Goal: Task Accomplishment & Management: Manage account settings

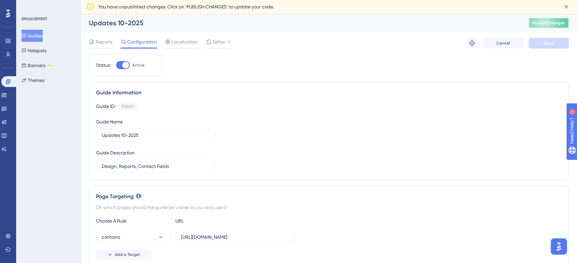
click at [562, 25] on span "Publish Changes" at bounding box center [549, 22] width 32 height 5
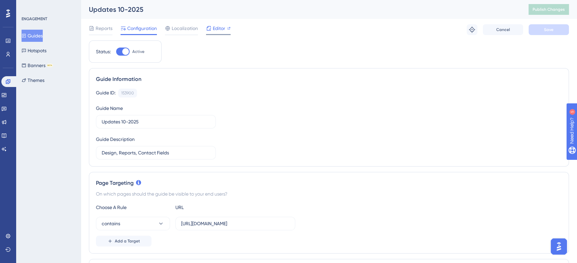
click at [217, 24] on span "Editor" at bounding box center [219, 28] width 12 height 8
click at [544, 9] on span "Publish Changes" at bounding box center [549, 9] width 32 height 5
click at [541, 9] on span "Publish Changes" at bounding box center [549, 9] width 32 height 5
click at [549, 8] on span "Publish Changes" at bounding box center [549, 9] width 32 height 5
click at [556, 9] on span "Publish Changes" at bounding box center [549, 9] width 32 height 5
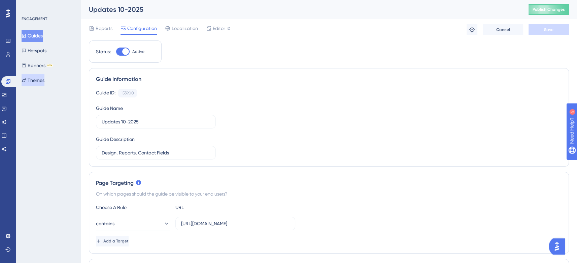
click at [36, 86] on button "Themes" at bounding box center [33, 80] width 23 height 12
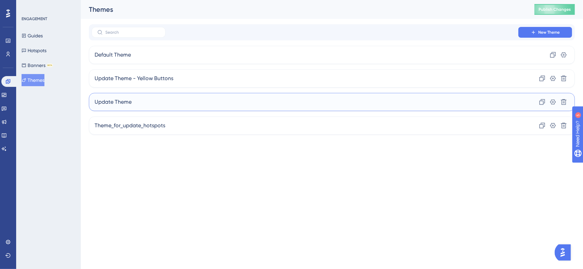
click at [164, 101] on div "Update Theme Clone Settings Delete" at bounding box center [332, 102] width 486 height 18
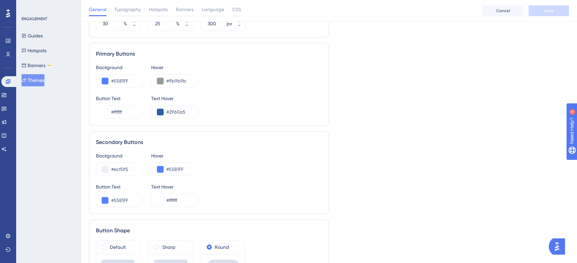
scroll to position [337, 0]
click at [103, 169] on button at bounding box center [105, 168] width 7 height 7
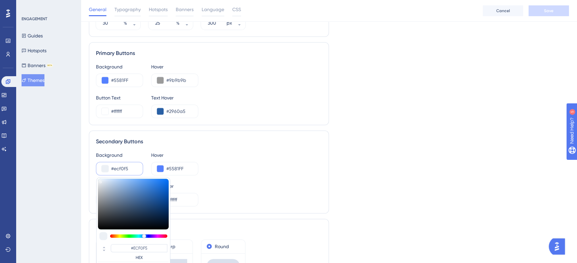
click at [119, 166] on input "#ecf0f5" at bounding box center [124, 168] width 26 height 8
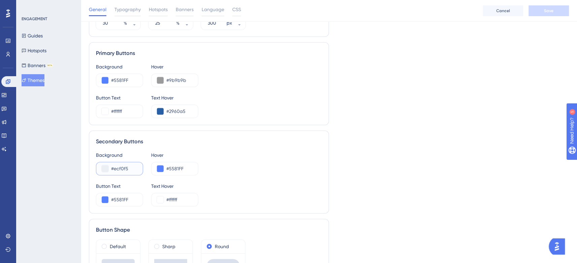
click at [119, 166] on input "#ecf0f5" at bounding box center [124, 168] width 26 height 8
click at [172, 168] on input "#5581FF" at bounding box center [179, 168] width 26 height 8
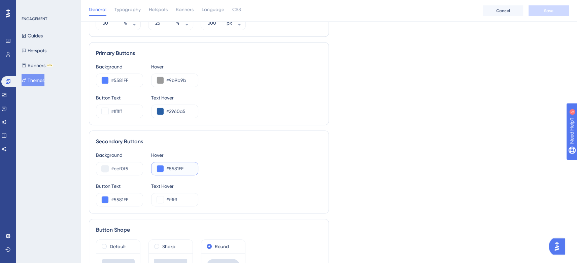
click at [172, 168] on input "#5581FF" at bounding box center [179, 168] width 26 height 8
paste input "ECF0F5"
type input "#ECF0F5"
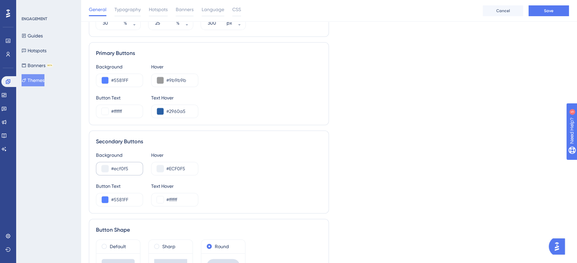
click at [109, 167] on div "#ecf0f5" at bounding box center [119, 168] width 47 height 13
click at [105, 168] on button at bounding box center [105, 168] width 7 height 7
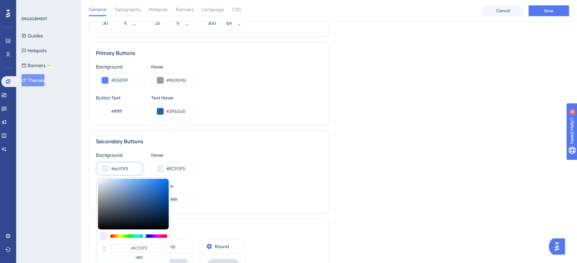
type input "#e8eaee"
type input "#E8EAEE"
type input "#ebecef"
type input "#EBECEF"
type input "#f0f1f3"
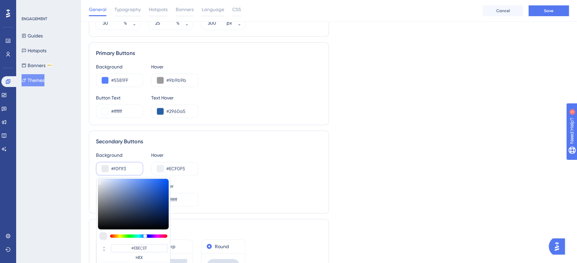
type input "#F0F1F3"
type input "#f2f3f4"
type input "#F2F3F4"
type input "#f8f9f9"
type input "#F8F9F9"
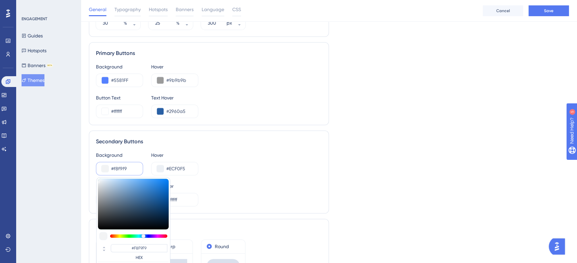
type input "#fdfdfd"
type input "#FDFDFD"
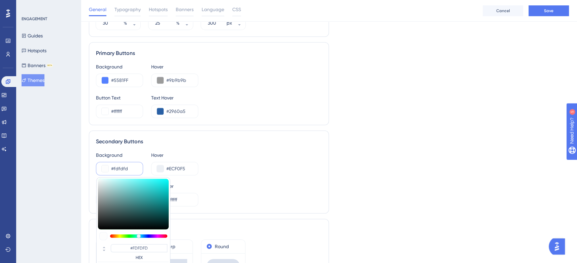
type input "#feffff"
type input "#FEFFFF"
drag, startPoint x: 99, startPoint y: 180, endPoint x: 98, endPoint y: 177, distance: 3.8
click at [98, 177] on div "#FEFFFF HEX" at bounding box center [133, 230] width 74 height 107
click at [268, 165] on div "Background #feffff #FEFFFF HEX Hover #ECF0F5" at bounding box center [209, 163] width 226 height 24
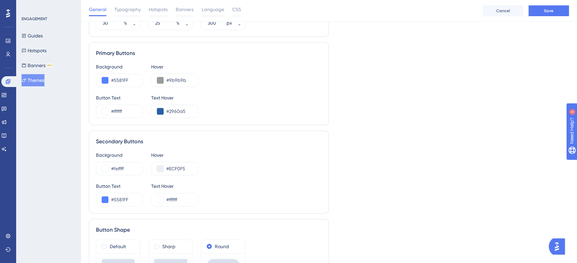
click at [536, 17] on div "General Typography Hotspots Banners Language CSS Cancel Save" at bounding box center [329, 11] width 497 height 22
click at [539, 10] on button "Save" at bounding box center [549, 10] width 40 height 11
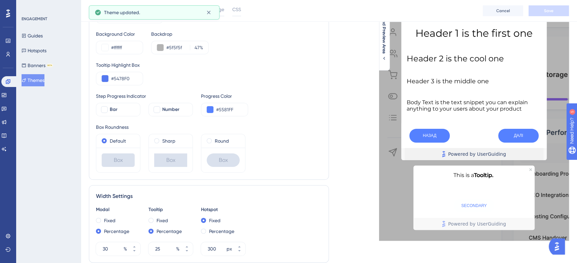
scroll to position [0, 0]
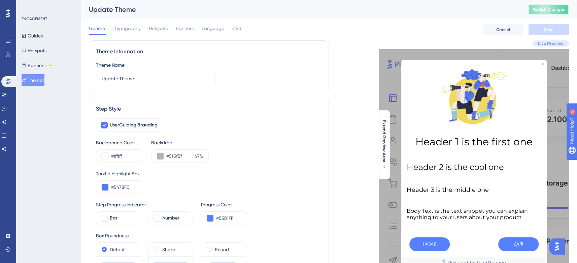
click at [558, 8] on span "Publish Changes" at bounding box center [549, 9] width 32 height 5
click at [538, 8] on button "Publish Changes" at bounding box center [549, 9] width 40 height 11
click at [565, 8] on span "Publish Changes" at bounding box center [549, 9] width 32 height 5
click at [545, 9] on span "Publish Changes" at bounding box center [549, 9] width 32 height 5
click at [547, 10] on span "Publish Changes" at bounding box center [549, 9] width 32 height 5
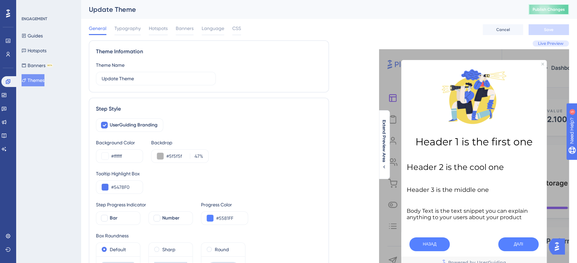
click at [558, 10] on span "Publish Changes" at bounding box center [549, 9] width 32 height 5
click at [546, 11] on button "Publish Changes" at bounding box center [549, 9] width 40 height 11
click at [6, 82] on icon at bounding box center [8, 81] width 4 height 4
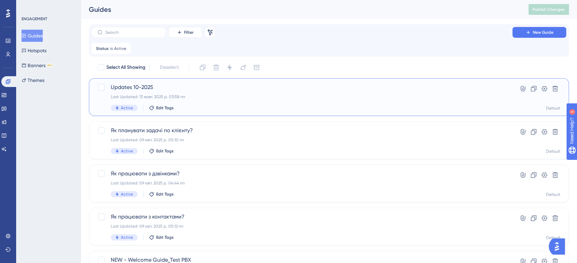
click at [197, 99] on div "Updates 10-2025 Last Updated: 13 жовт. 2025 р. 03:58 пп Active Edit Tags" at bounding box center [302, 97] width 383 height 28
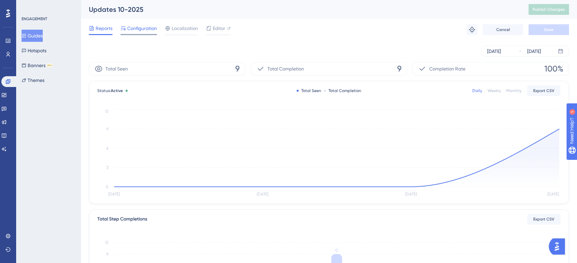
click at [138, 28] on span "Configuration" at bounding box center [142, 28] width 30 height 8
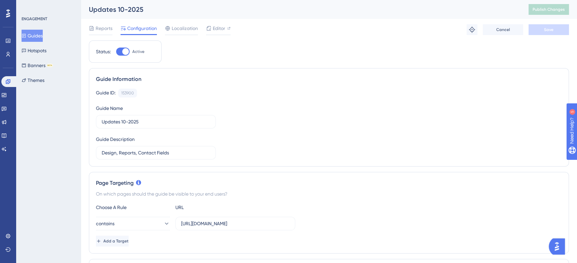
click at [116, 52] on div at bounding box center [122, 52] width 13 height 8
click at [116, 52] on input "Active" at bounding box center [116, 52] width 0 height 0
checkbox input "false"
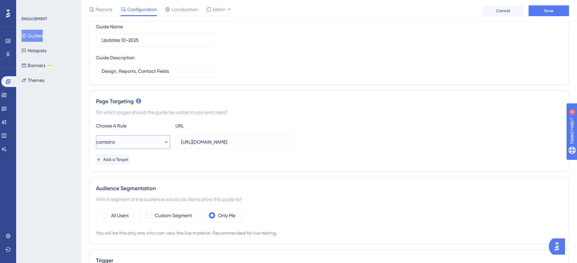
click at [165, 141] on icon at bounding box center [167, 142] width 4 height 2
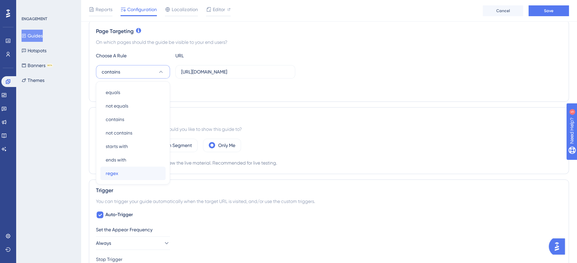
click at [130, 171] on div "regex regex" at bounding box center [133, 172] width 55 height 13
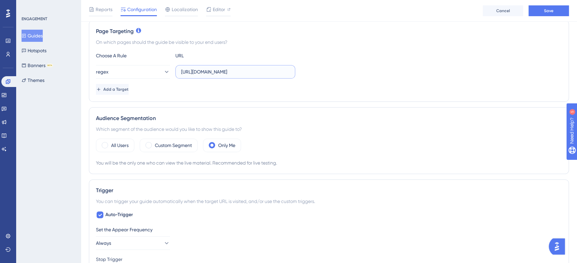
click at [201, 69] on input "https://lifec-fmsell.phonet.com.ua/" at bounding box center [235, 71] width 108 height 7
paste input ".*"
type input "https://.*"
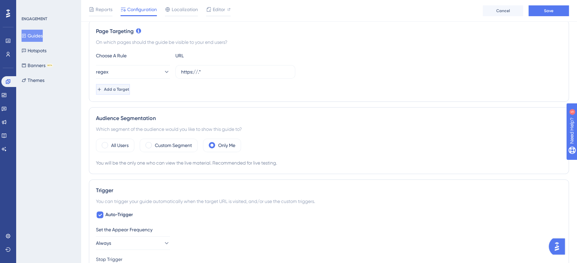
click at [118, 89] on span "Add a Target" at bounding box center [116, 89] width 25 height 5
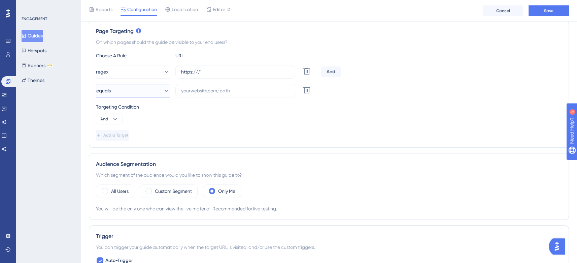
click at [157, 91] on button "equals" at bounding box center [133, 90] width 74 height 13
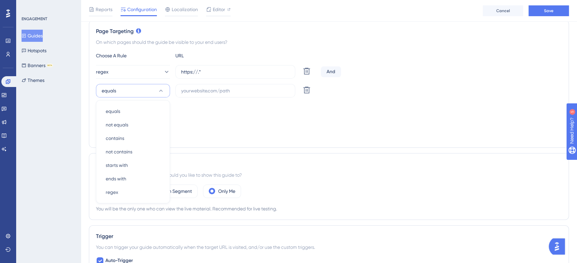
scroll to position [173, 0]
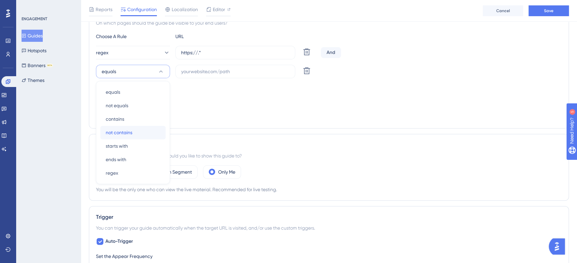
click at [128, 131] on span "not contains" at bounding box center [119, 132] width 27 height 8
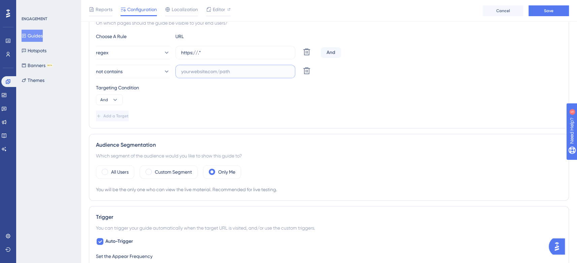
click at [212, 68] on input "text" at bounding box center [235, 71] width 108 height 7
paste input "/office/"
type input "/office/"
click at [538, 13] on button "Save" at bounding box center [549, 10] width 40 height 11
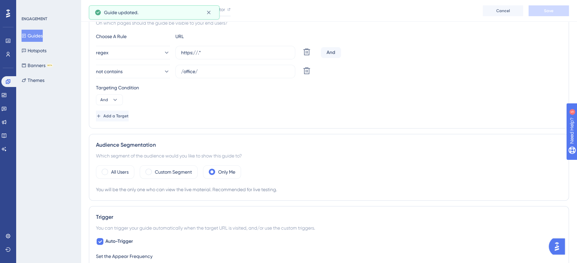
scroll to position [0, 0]
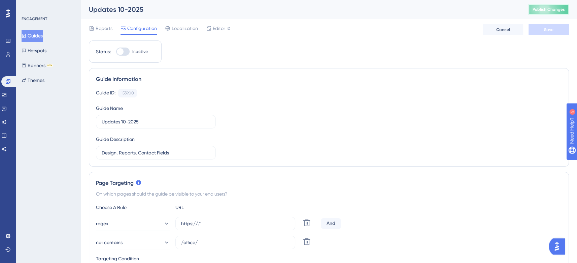
click at [567, 6] on button "Publish Changes" at bounding box center [549, 9] width 40 height 11
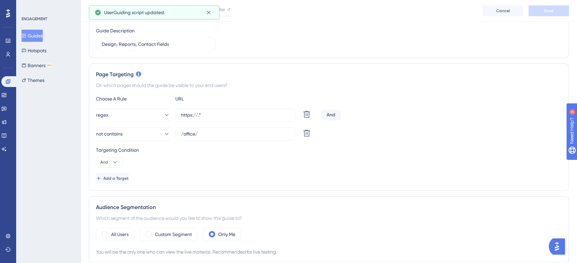
scroll to position [126, 0]
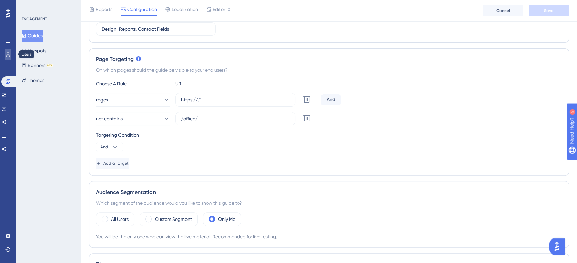
click at [8, 55] on icon at bounding box center [8, 54] width 4 height 5
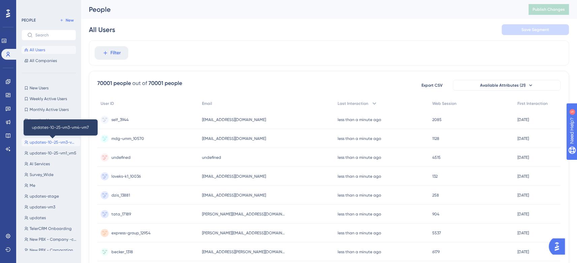
click at [32, 143] on span "updates-10-25-vm3-vm4-vm7" at bounding box center [54, 141] width 48 height 5
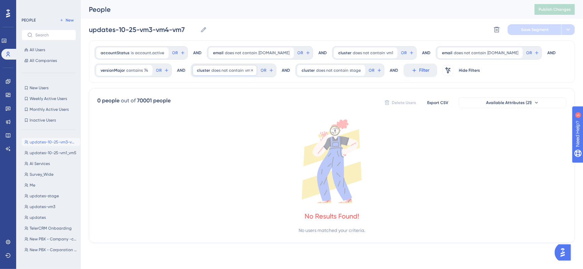
click at [223, 69] on span "does not contain" at bounding box center [228, 70] width 32 height 5
type input "vm1"
click at [264, 190] on span "Done" at bounding box center [264, 193] width 11 height 8
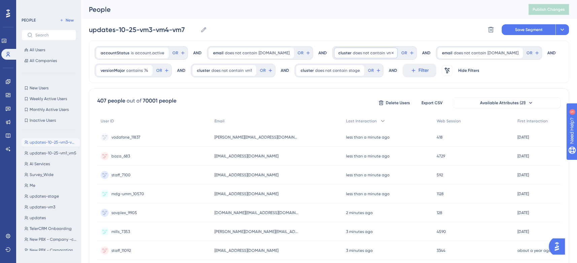
click at [363, 53] on span "does not contain" at bounding box center [369, 52] width 32 height 5
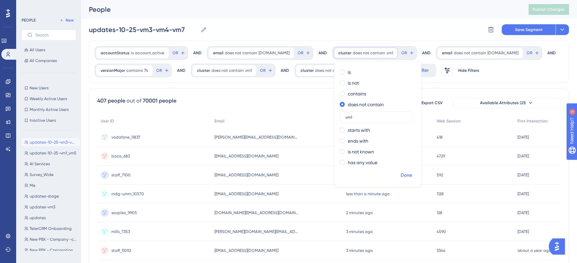
click at [401, 174] on span "Done" at bounding box center [406, 175] width 11 height 8
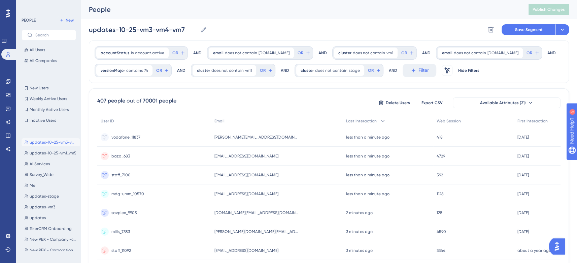
click at [379, 58] on div "cluster does not contain vm1 vm1 Remove OR" at bounding box center [375, 52] width 85 height 13
click at [378, 46] on div "cluster does not contain vm1 vm1 Remove OR" at bounding box center [375, 52] width 85 height 13
drag, startPoint x: 364, startPoint y: 51, endPoint x: 339, endPoint y: 49, distance: 24.6
click at [339, 50] on div "cluster does not contain vm1 vm1 Remove" at bounding box center [366, 53] width 64 height 11
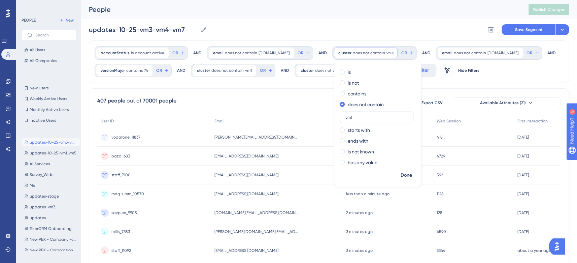
click at [339, 49] on div "cluster does not contain vm1 vm1 Remove" at bounding box center [366, 53] width 64 height 11
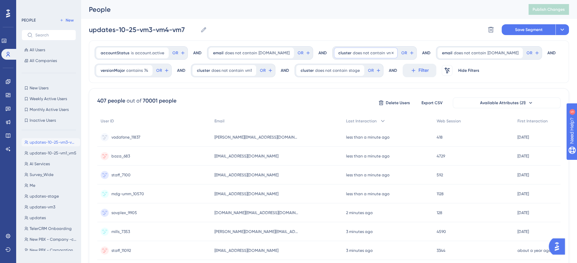
click at [339, 49] on div "cluster does not contain vm1 vm1 Remove" at bounding box center [366, 53] width 64 height 11
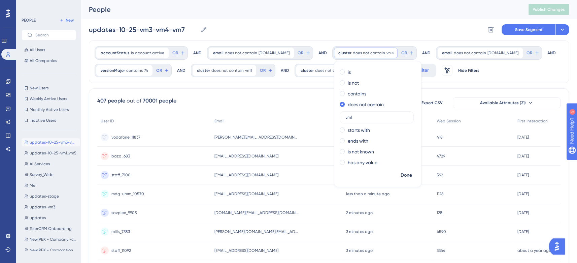
click at [339, 49] on div "cluster does not contain vm1 vm1 Remove" at bounding box center [366, 53] width 64 height 11
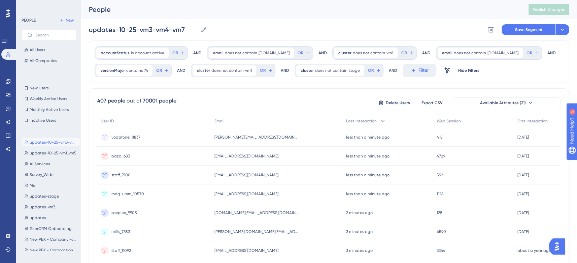
click at [255, 73] on div "cluster does not contain vm1 vm1 Remove OR" at bounding box center [233, 70] width 85 height 13
click at [260, 70] on span "OR" at bounding box center [263, 70] width 6 height 5
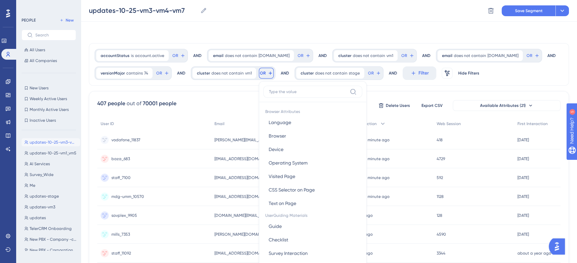
scroll to position [36, 0]
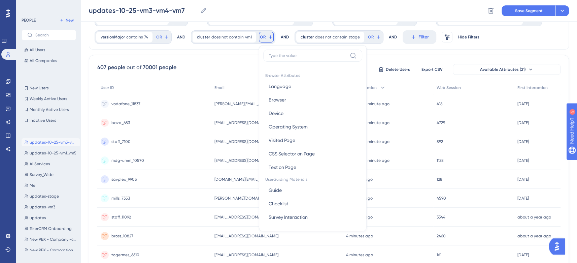
click at [233, 51] on div "accountStatus is account.active account.active Remove OR AND email does not con…" at bounding box center [329, 254] width 480 height 495
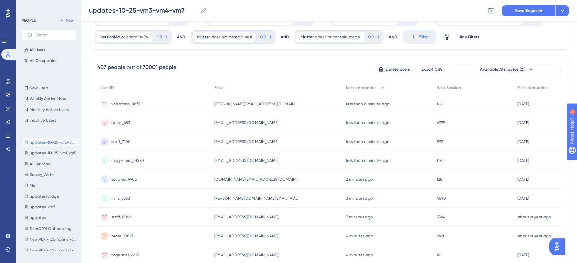
click at [193, 35] on div "cluster does not contain vm1 vm1 Remove" at bounding box center [225, 37] width 64 height 11
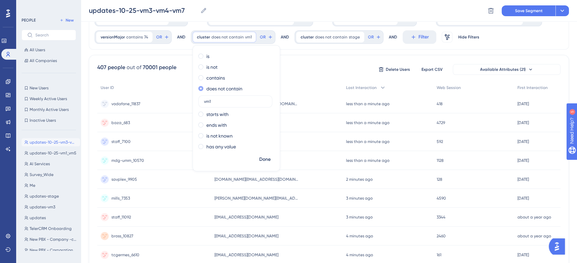
click at [198, 89] on span at bounding box center [200, 88] width 5 height 5
click at [205, 87] on input "radio" at bounding box center [205, 87] width 0 height 0
click at [178, 50] on div "accountStatus is account.active account.active Remove OR AND email does not con…" at bounding box center [329, 254] width 480 height 495
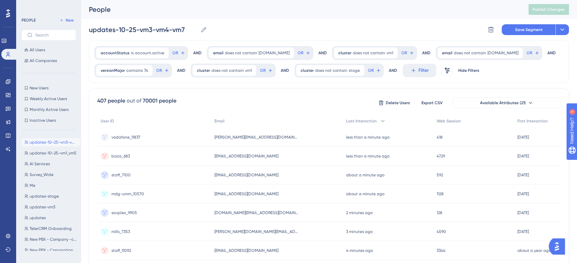
scroll to position [0, 0]
click at [214, 71] on span "does not contain" at bounding box center [228, 70] width 32 height 5
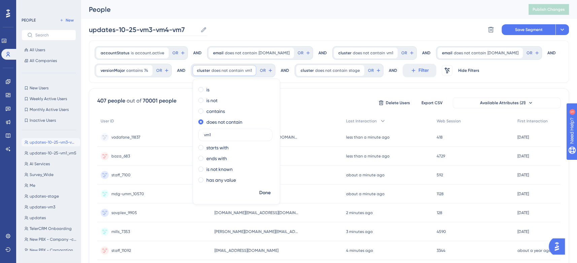
click at [203, 31] on icon at bounding box center [203, 29] width 7 height 7
click at [198, 31] on input "updates-10-25-vm3-vm4-vm7" at bounding box center [143, 29] width 109 height 9
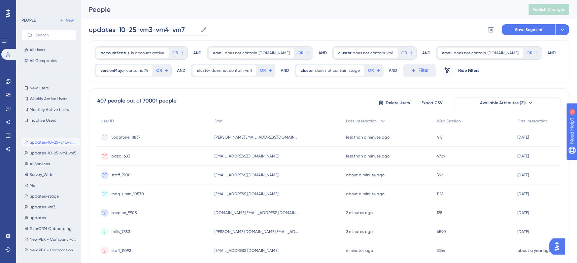
click at [202, 28] on icon at bounding box center [203, 29] width 7 height 7
click at [198, 28] on input "updates-10-25-vm3-vm4-vm7" at bounding box center [143, 29] width 109 height 9
click at [202, 28] on icon at bounding box center [203, 29] width 7 height 7
click at [198, 28] on input "updates-10-25-vm3-vm4-vm7" at bounding box center [143, 29] width 109 height 9
click at [215, 69] on span "does not contain" at bounding box center [228, 70] width 32 height 5
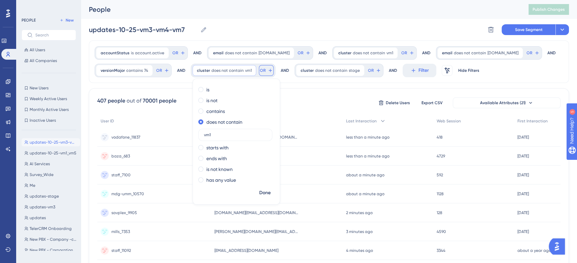
click at [259, 74] on button "OR" at bounding box center [266, 70] width 15 height 11
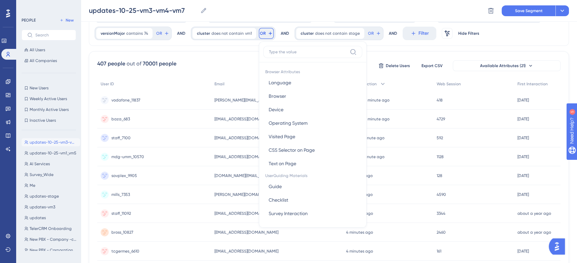
click at [510, 39] on div "accountStatus is account.active account.active Remove OR AND email does not con…" at bounding box center [329, 24] width 480 height 42
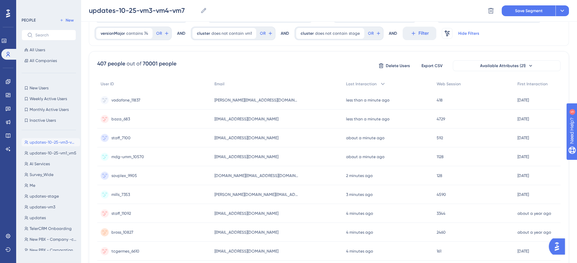
click at [461, 31] on span "Hide Filters" at bounding box center [468, 33] width 21 height 5
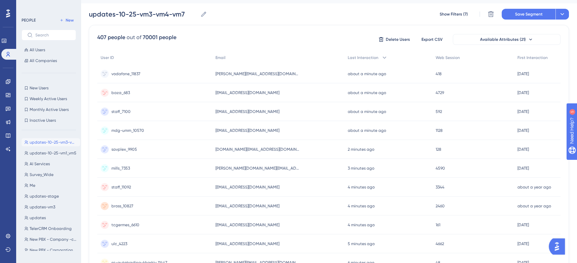
scroll to position [0, 0]
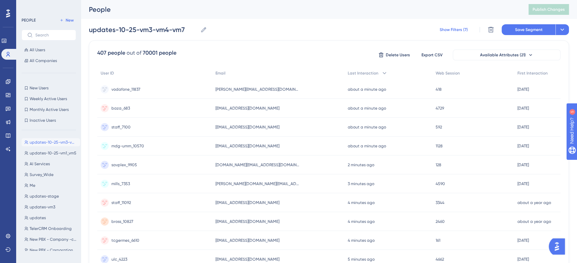
click at [454, 28] on span "Show Filters (7)" at bounding box center [454, 29] width 28 height 5
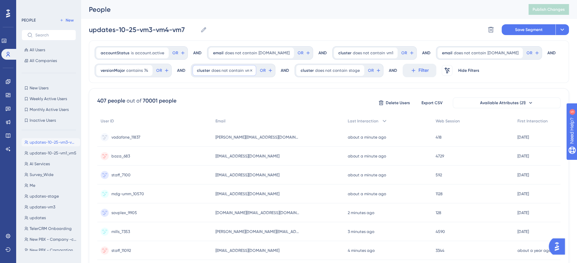
click at [212, 71] on span "does not contain" at bounding box center [228, 70] width 32 height 5
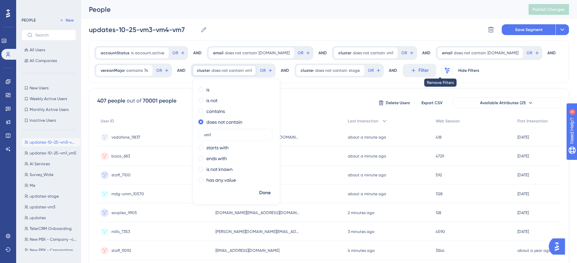
click at [445, 68] on icon at bounding box center [447, 70] width 5 height 6
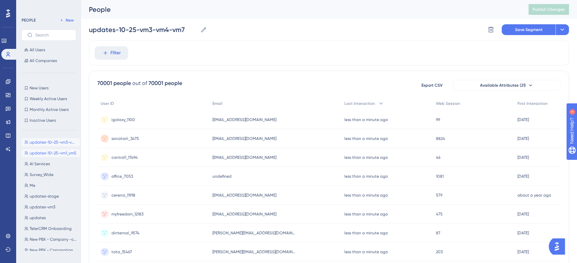
click at [33, 149] on button "updates-10-25-vm1_vm5 updates-10-25-vm1_vm5" at bounding box center [51, 153] width 59 height 8
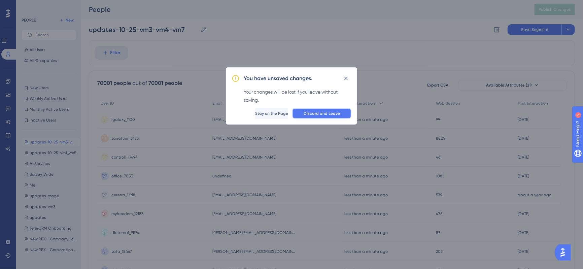
click at [312, 113] on span "Discard and Leave" at bounding box center [322, 113] width 36 height 5
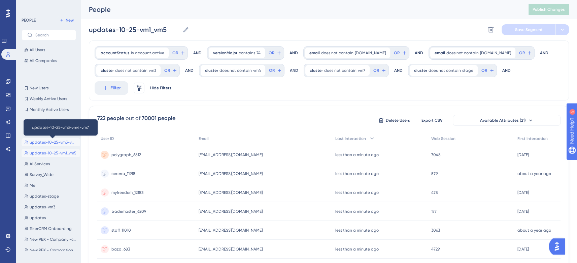
click at [52, 143] on span "updates-10-25-vm3-vm4-vm7" at bounding box center [54, 141] width 48 height 5
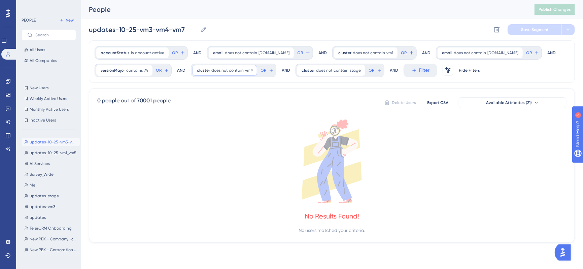
click at [214, 71] on span "does not contain" at bounding box center [228, 70] width 32 height 5
click at [255, 75] on div "cluster does not contain vm5 vm5 Remove OR" at bounding box center [234, 70] width 86 height 13
click at [250, 70] on icon at bounding box center [252, 70] width 4 height 4
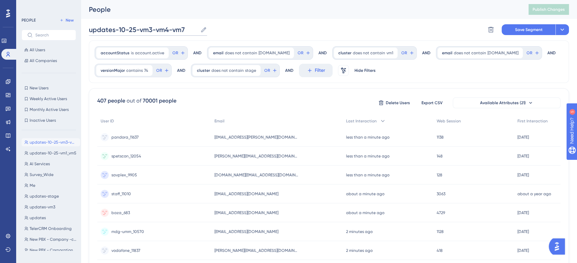
drag, startPoint x: 138, startPoint y: 30, endPoint x: 185, endPoint y: 31, distance: 47.2
click at [185, 31] on input "updates-10-25-vm3-vm4-vm7" at bounding box center [143, 29] width 109 height 9
click at [274, 26] on div "updates-10-25-no vm1 updates-10-25-no vm1 Delete Segment Save Segment Actions" at bounding box center [329, 30] width 480 height 22
click at [522, 29] on span "Save Segment" at bounding box center [529, 29] width 28 height 5
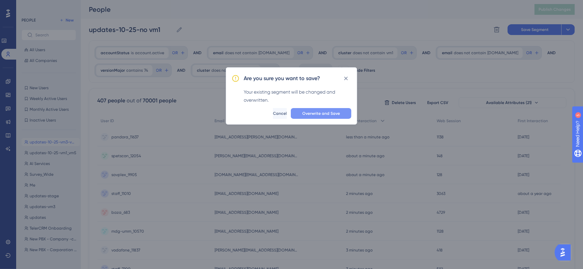
click at [324, 113] on span "Overwrite and Save" at bounding box center [322, 113] width 38 height 5
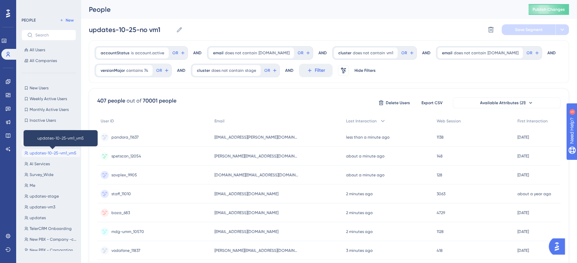
click at [59, 153] on span "updates-10-25-vm1_vm5" at bounding box center [53, 152] width 47 height 5
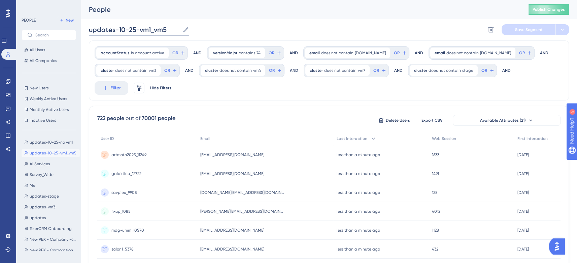
click at [140, 29] on input "updates-10-25-vm1_vm5" at bounding box center [134, 29] width 91 height 9
drag, startPoint x: 165, startPoint y: 29, endPoint x: 182, endPoint y: 30, distance: 16.9
click at [182, 30] on input "updates-10-25-only vm1_vm5" at bounding box center [141, 29] width 105 height 9
type input "updates-10-25-only vm1"
click at [100, 86] on button "Filter" at bounding box center [112, 87] width 34 height 13
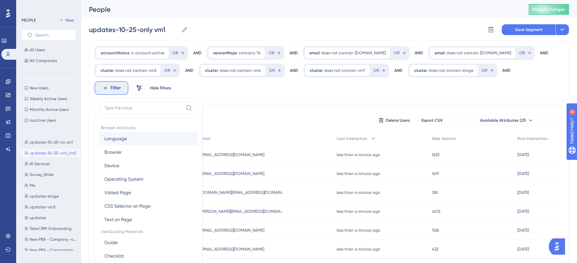
scroll to position [49, 0]
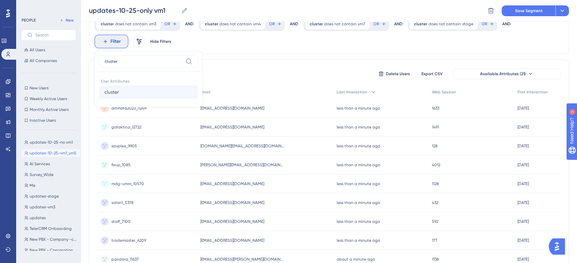
type input "cluster"
click at [116, 88] on span "cluster" at bounding box center [111, 92] width 14 height 8
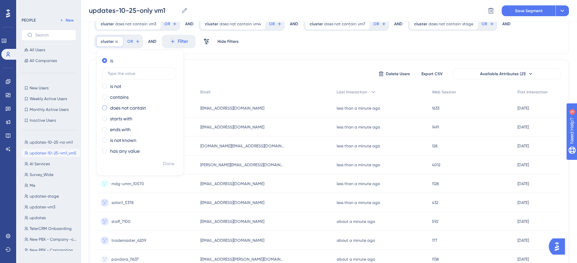
click at [121, 105] on label "does not contain" at bounding box center [128, 108] width 36 height 8
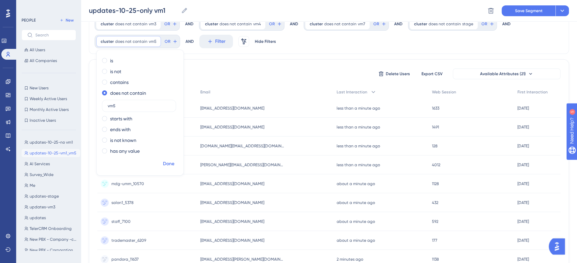
type input "vm5"
click at [173, 163] on span "Done" at bounding box center [168, 164] width 11 height 8
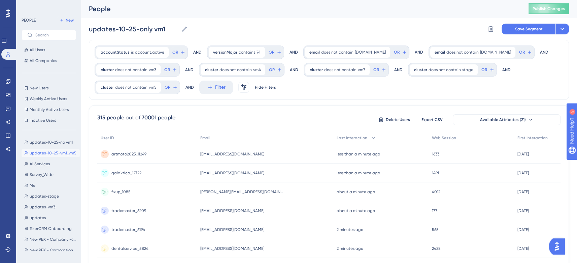
scroll to position [0, 0]
click at [516, 27] on span "Save Segment" at bounding box center [529, 29] width 28 height 5
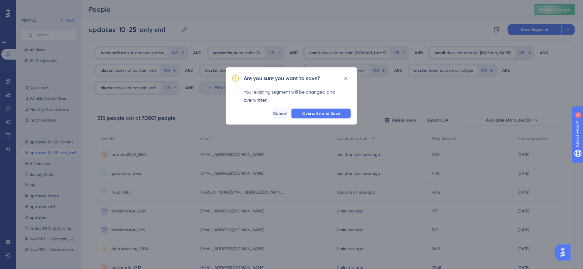
click at [334, 113] on span "Overwrite and Save" at bounding box center [322, 113] width 38 height 5
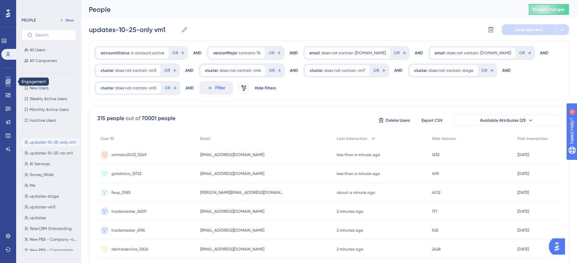
click at [10, 78] on link at bounding box center [7, 81] width 5 height 11
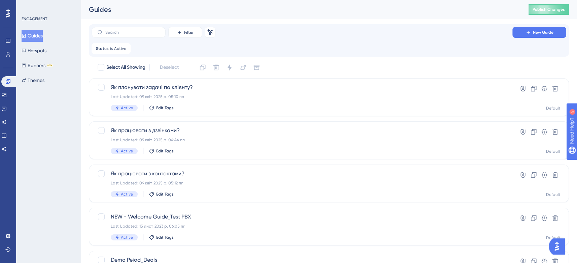
click at [38, 34] on button "Guides" at bounding box center [32, 36] width 21 height 12
click at [125, 47] on icon at bounding box center [126, 48] width 4 height 4
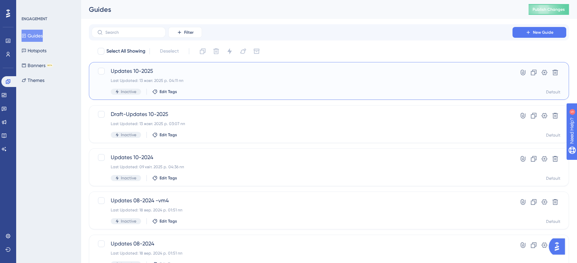
click at [165, 68] on span "Updates 10-2025" at bounding box center [302, 71] width 383 height 8
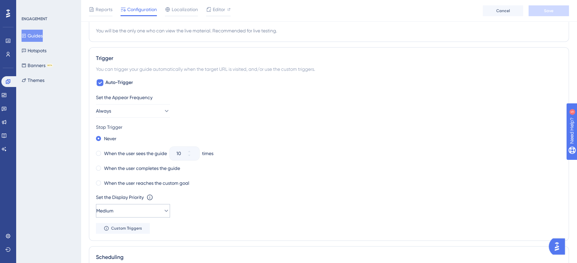
scroll to position [337, 0]
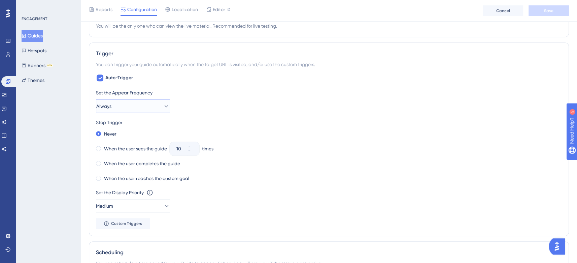
click at [147, 107] on button "Always" at bounding box center [133, 105] width 74 height 13
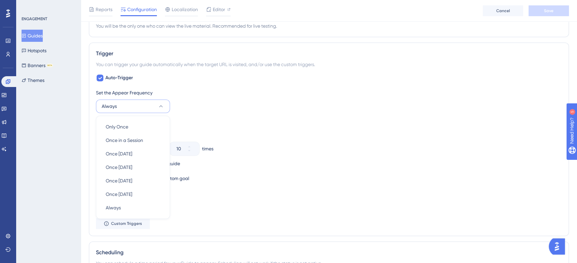
scroll to position [371, 0]
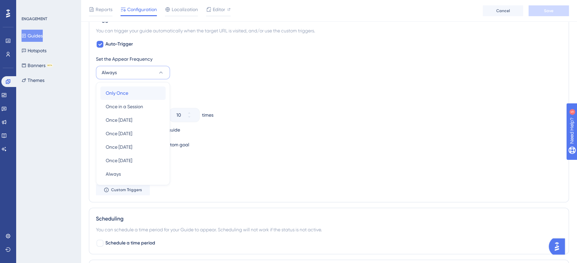
click at [146, 92] on div "Only Once Only Once" at bounding box center [133, 92] width 55 height 13
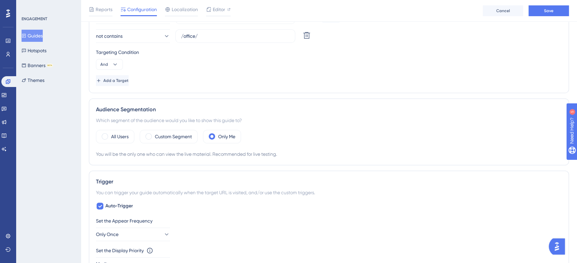
scroll to position [202, 0]
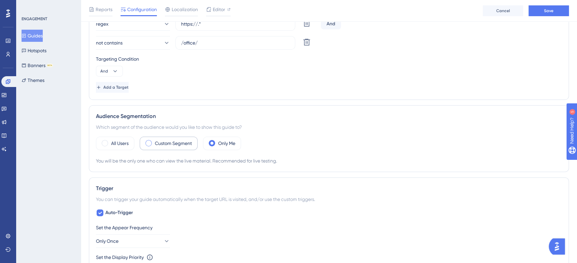
click at [163, 143] on label "Custom Segment" at bounding box center [173, 143] width 37 height 8
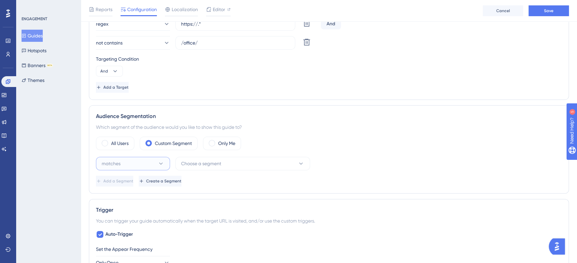
click at [158, 160] on icon at bounding box center [161, 163] width 7 height 7
click at [243, 165] on button "Choose a segment" at bounding box center [243, 163] width 135 height 13
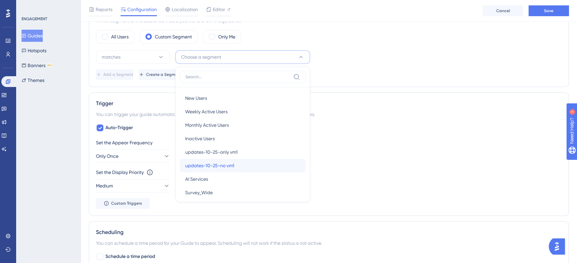
click at [232, 164] on span "updates-10-25-no vm1" at bounding box center [209, 165] width 49 height 8
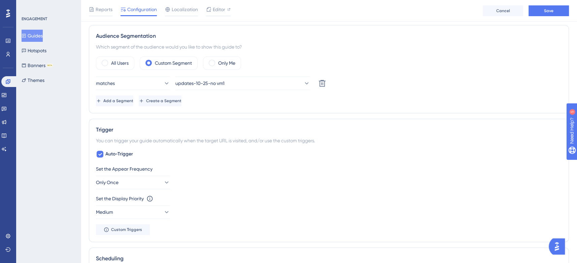
scroll to position [140, 0]
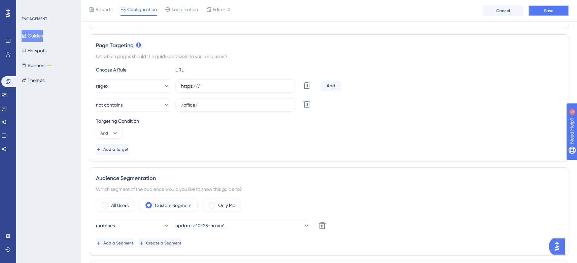
click at [559, 13] on button "Save" at bounding box center [549, 10] width 40 height 11
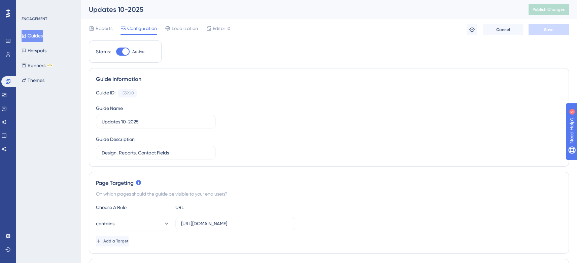
click at [32, 31] on button "Guides" at bounding box center [32, 36] width 21 height 12
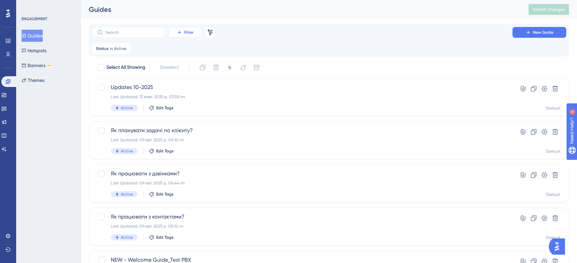
click at [186, 31] on span "Filter" at bounding box center [188, 32] width 9 height 5
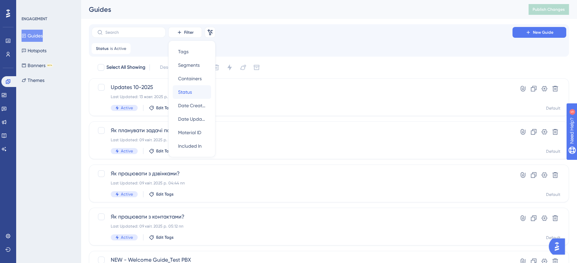
click at [187, 94] on span "Status" at bounding box center [185, 92] width 14 height 8
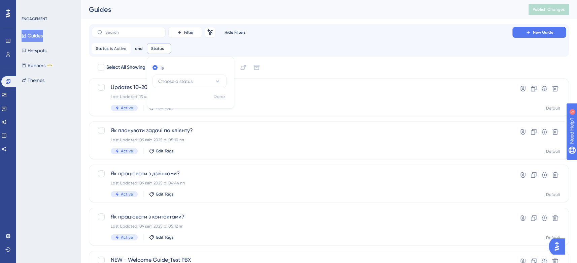
click at [212, 48] on div "Status is Active Active Remove and Status Remove is Choose a status Done" at bounding box center [329, 48] width 475 height 11
click at [124, 48] on icon at bounding box center [126, 48] width 4 height 4
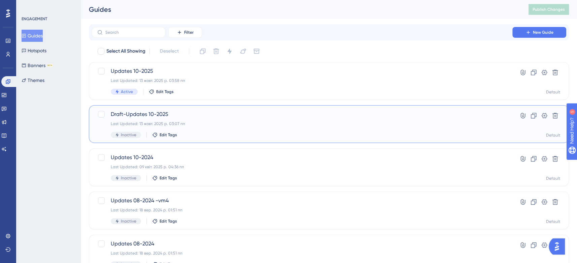
click at [147, 118] on span "Draft-Updates 10-2025" at bounding box center [302, 114] width 383 height 8
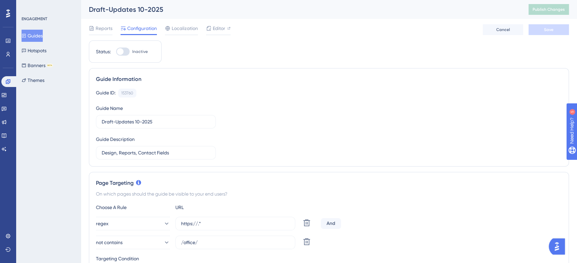
scroll to position [84, 0]
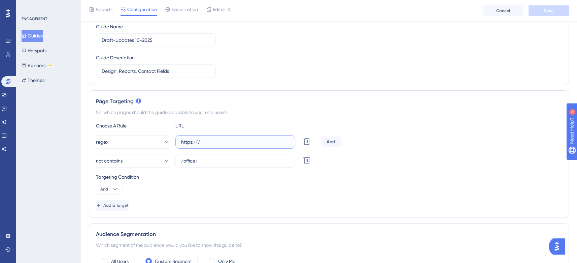
click at [184, 140] on input "https://.*" at bounding box center [235, 141] width 108 height 7
click at [188, 159] on input "/office/" at bounding box center [235, 160] width 108 height 7
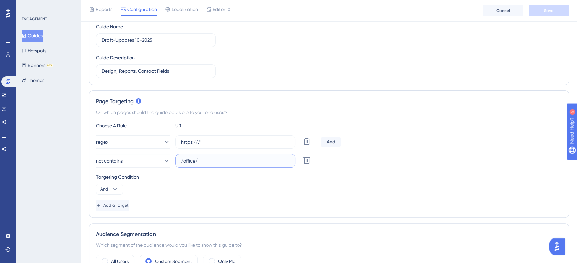
click at [188, 159] on input "/office/" at bounding box center [235, 160] width 108 height 7
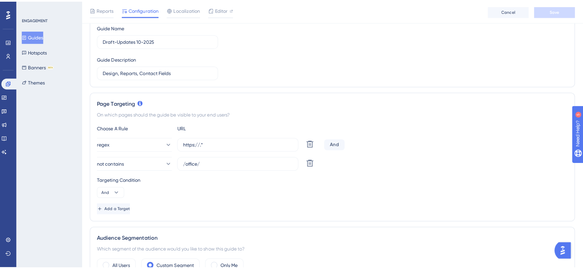
scroll to position [0, 0]
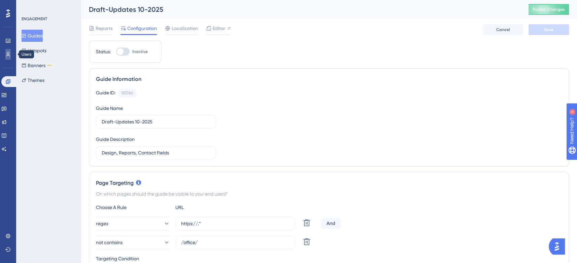
click at [8, 56] on icon at bounding box center [7, 54] width 5 height 5
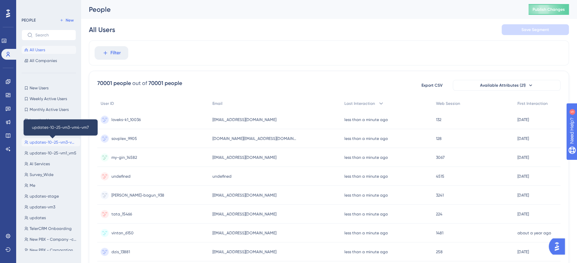
click at [45, 141] on span "updates-10-25-vm3-vm4-vm7" at bounding box center [54, 141] width 48 height 5
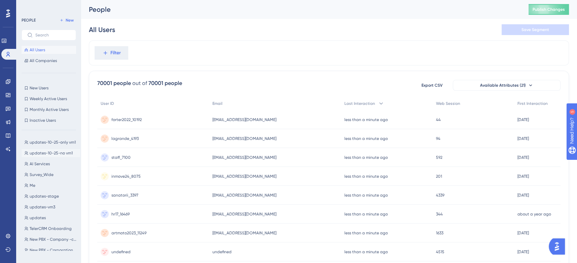
click at [51, 153] on span "updates-10-25-no vm1" at bounding box center [51, 152] width 43 height 5
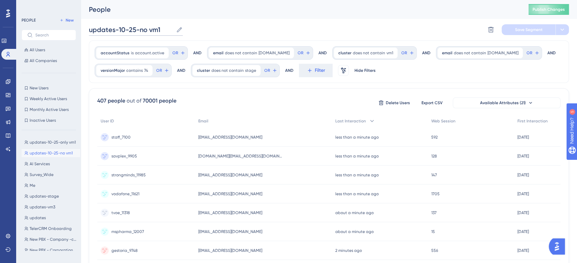
drag, startPoint x: 140, startPoint y: 28, endPoint x: 145, endPoint y: 30, distance: 5.4
click at [145, 30] on input "updates-10-25-no vm1" at bounding box center [131, 29] width 85 height 9
type input "updates-10-25-without vm1"
click at [519, 26] on button "Save Segment" at bounding box center [529, 29] width 54 height 11
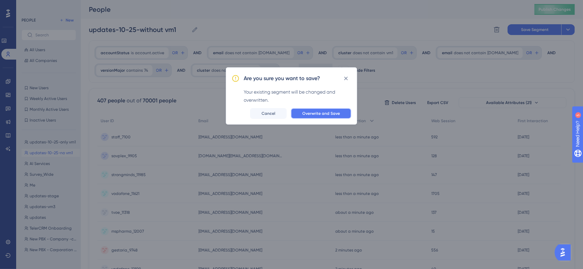
click at [337, 115] on span "Overwrite and Save" at bounding box center [322, 113] width 38 height 5
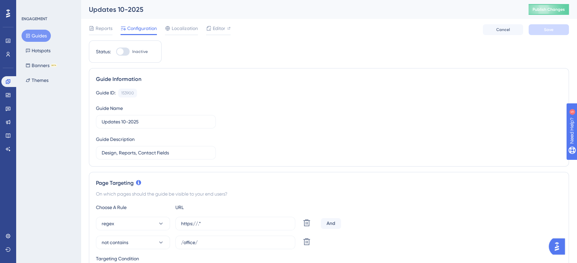
click at [127, 53] on div at bounding box center [122, 52] width 13 height 8
click at [116, 52] on input "Inactive" at bounding box center [116, 52] width 0 height 0
checkbox input "true"
click at [549, 33] on button "Save" at bounding box center [549, 29] width 40 height 11
click at [41, 36] on button "Guides" at bounding box center [36, 36] width 29 height 12
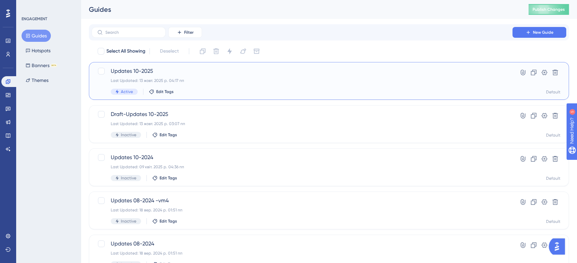
click at [276, 80] on div "Last Updated: 13 жовт. 2025 р. 04:17 пп" at bounding box center [302, 80] width 383 height 5
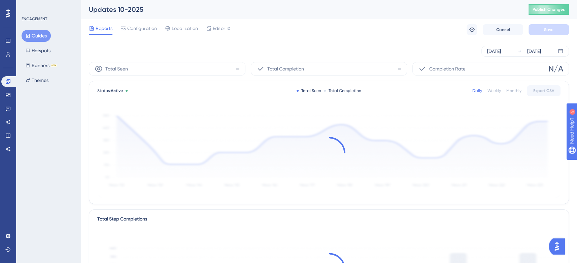
click at [42, 36] on button "Guides" at bounding box center [36, 36] width 29 height 12
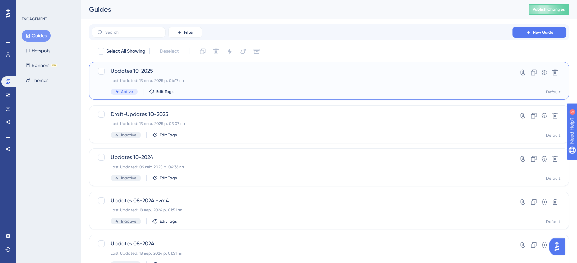
click at [203, 83] on div "Updates 10-2025 Last Updated: 13 жовт. 2025 р. 04:17 пп Active Edit Tags" at bounding box center [302, 81] width 383 height 28
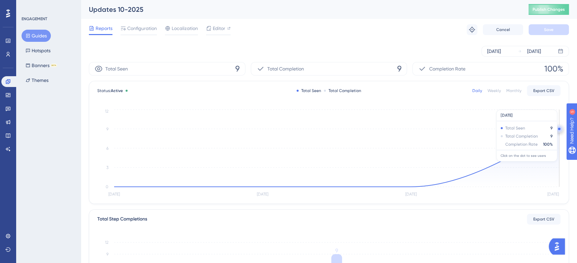
click at [537, 151] on icon at bounding box center [336, 158] width 445 height 58
click at [537, 155] on icon at bounding box center [336, 158] width 445 height 58
click at [511, 129] on icon "[DATE] Oct [DATE] Oct 13 0 3 6 9 12" at bounding box center [329, 153] width 464 height 91
click at [503, 132] on icon "[DATE] Oct [DATE] Oct 13 0 3 6 9 12" at bounding box center [329, 153] width 464 height 91
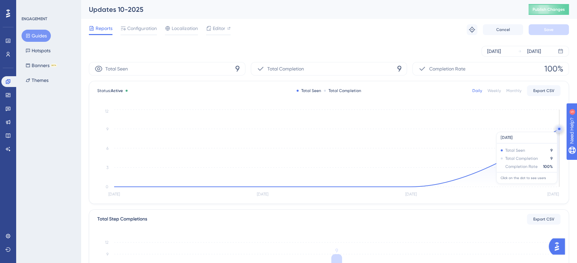
click at [558, 128] on circle at bounding box center [559, 128] width 5 height 5
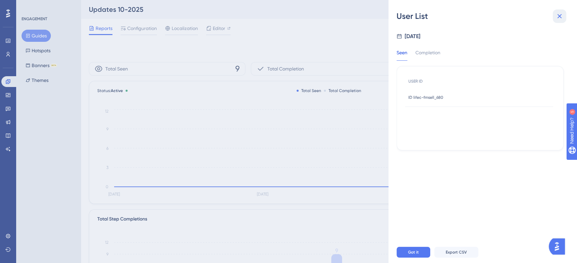
click at [556, 16] on icon at bounding box center [560, 16] width 8 height 8
